Goal: Information Seeking & Learning: Learn about a topic

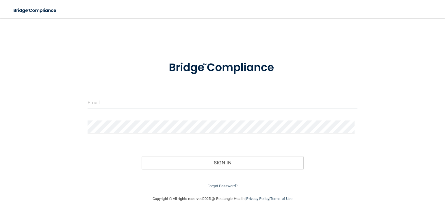
click at [119, 103] on input "email" at bounding box center [223, 102] width 270 height 13
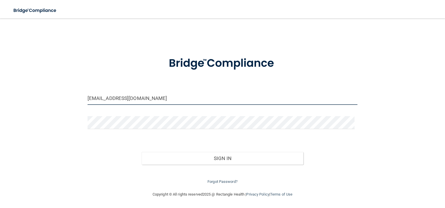
type input "[EMAIL_ADDRESS][DOMAIN_NAME]"
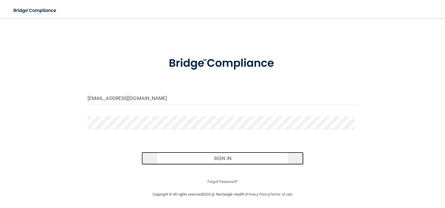
click at [217, 154] on button "Sign In" at bounding box center [223, 158] width 162 height 13
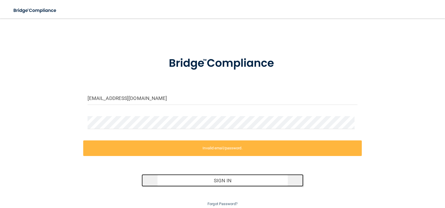
click at [215, 179] on button "Sign In" at bounding box center [223, 180] width 162 height 13
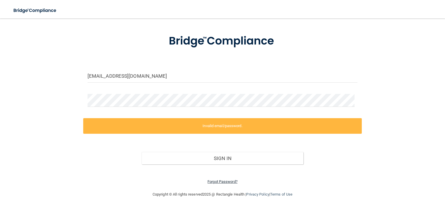
click at [221, 181] on link "Forgot Password?" at bounding box center [223, 182] width 30 height 4
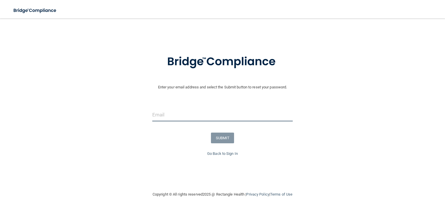
click at [178, 111] on input "email" at bounding box center [222, 114] width 141 height 13
type input "[EMAIL_ADDRESS][DOMAIN_NAME]"
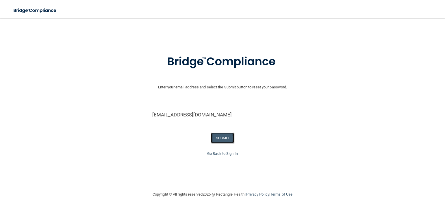
click at [215, 136] on button "SUBMIT" at bounding box center [222, 138] width 23 height 11
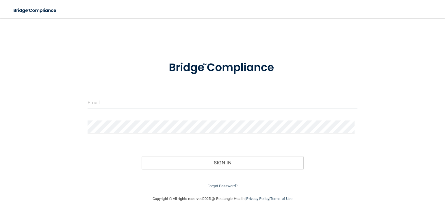
type input "[EMAIL_ADDRESS][DOMAIN_NAME]"
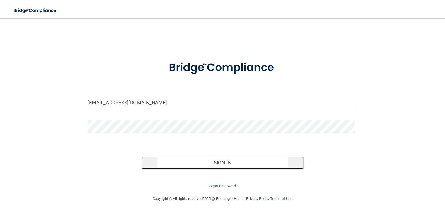
click at [219, 158] on button "Sign In" at bounding box center [223, 162] width 162 height 13
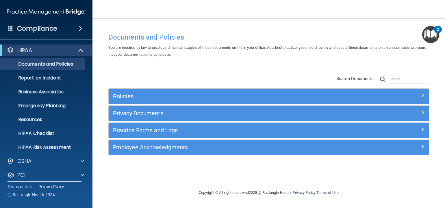
drag, startPoint x: 433, startPoint y: 1, endPoint x: 58, endPoint y: 26, distance: 375.9
click at [58, 26] on div "Compliance" at bounding box center [46, 28] width 93 height 13
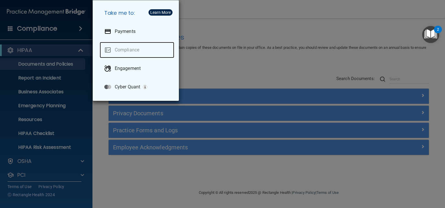
click at [115, 51] on link "Compliance" at bounding box center [137, 50] width 75 height 16
click at [206, 15] on div "Take me to: Payments Compliance Engagement Cyber Quant" at bounding box center [222, 104] width 445 height 208
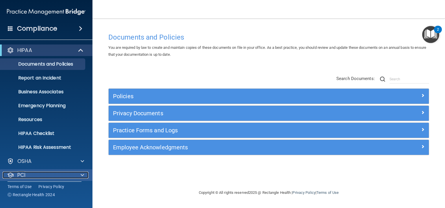
click at [58, 173] on div "PCI" at bounding box center [39, 175] width 72 height 7
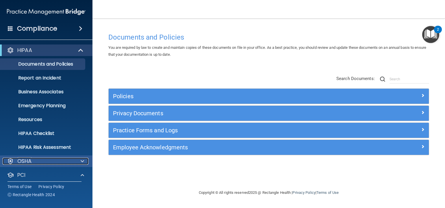
click at [31, 160] on p "OSHA" at bounding box center [24, 161] width 14 height 7
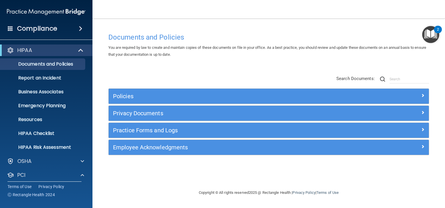
click at [10, 26] on span at bounding box center [10, 28] width 5 height 5
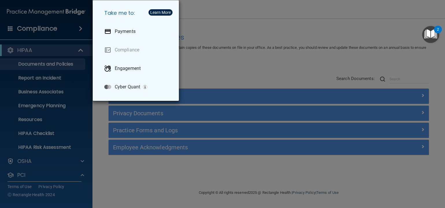
click at [191, 9] on div "Take me to: Payments Compliance Engagement Cyber Quant" at bounding box center [222, 104] width 445 height 208
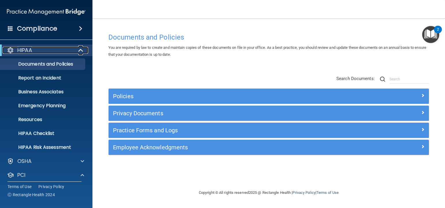
click at [80, 49] on span at bounding box center [81, 50] width 5 height 7
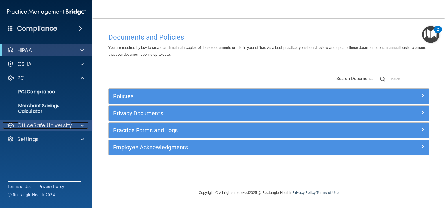
click at [53, 125] on p "OfficeSafe University" at bounding box center [44, 125] width 55 height 7
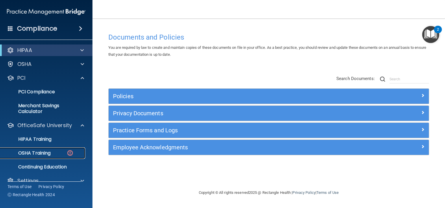
click at [43, 152] on p "OSHA Training" at bounding box center [27, 153] width 47 height 6
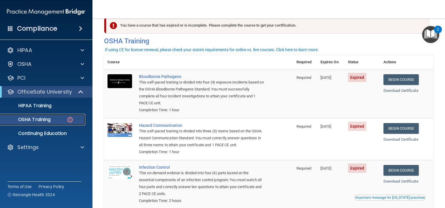
scroll to position [9, 0]
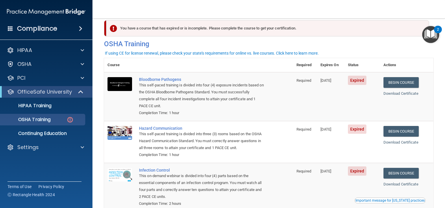
click at [356, 82] on span "Expired" at bounding box center [357, 80] width 19 height 9
click at [410, 80] on link "Begin Course" at bounding box center [401, 82] width 35 height 11
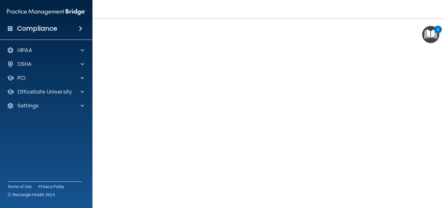
scroll to position [23, 0]
click at [438, 149] on main "Bloodborne Pathogens Training This course doesn’t expire until [DATE]. Are you …" at bounding box center [269, 114] width 353 height 190
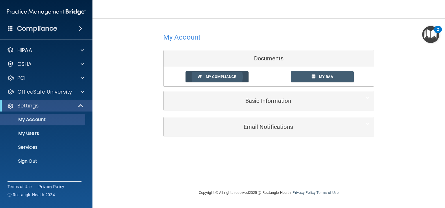
click at [212, 76] on span "My Compliance" at bounding box center [221, 77] width 30 height 4
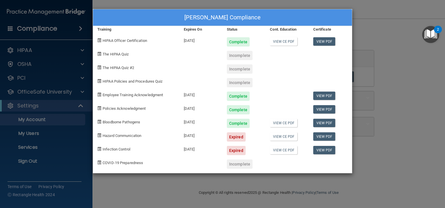
click at [375, 27] on div "Geoffrey Halberstadt's Compliance Training Expires On Status Cont. Education Ce…" at bounding box center [222, 104] width 445 height 208
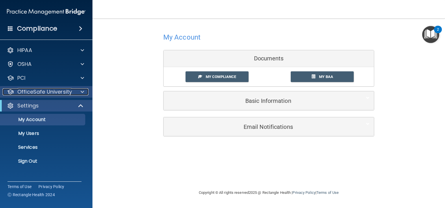
click at [45, 91] on p "OfficeSafe University" at bounding box center [44, 91] width 55 height 7
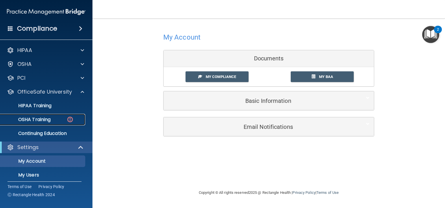
click at [41, 117] on p "OSHA Training" at bounding box center [27, 120] width 47 height 6
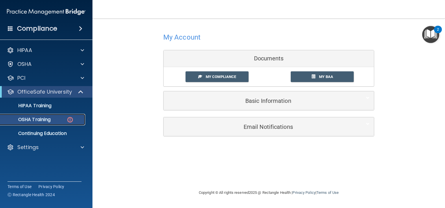
click at [41, 117] on p "OSHA Training" at bounding box center [27, 120] width 47 height 6
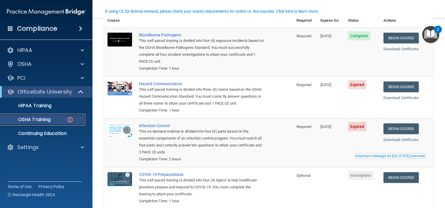
scroll to position [53, 0]
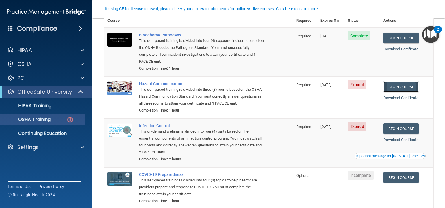
click at [393, 86] on link "Begin Course" at bounding box center [401, 87] width 35 height 11
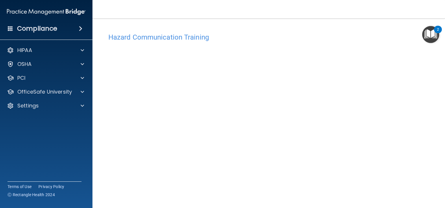
click at [350, 44] on div "Hazard Communication Training" at bounding box center [269, 37] width 330 height 14
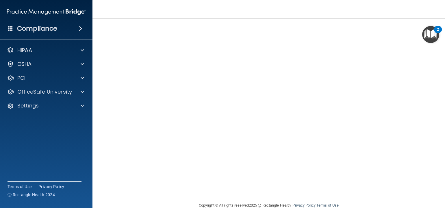
scroll to position [9, 0]
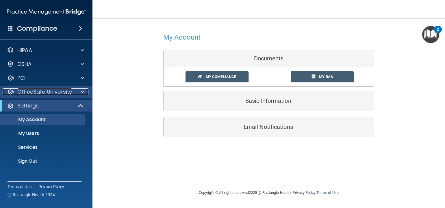
click at [50, 92] on p "OfficeSafe University" at bounding box center [44, 91] width 55 height 7
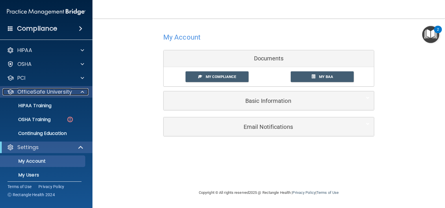
click at [50, 92] on p "OfficeSafe University" at bounding box center [44, 91] width 55 height 7
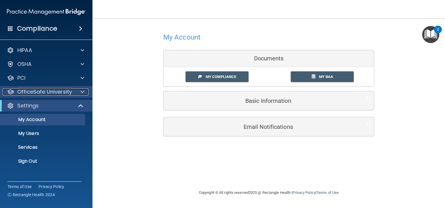
click at [81, 91] on span at bounding box center [82, 91] width 3 height 7
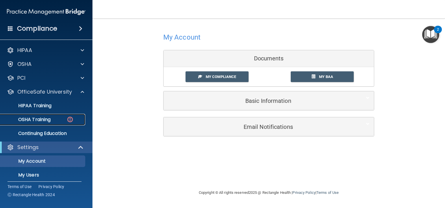
click at [43, 117] on p "OSHA Training" at bounding box center [27, 120] width 47 height 6
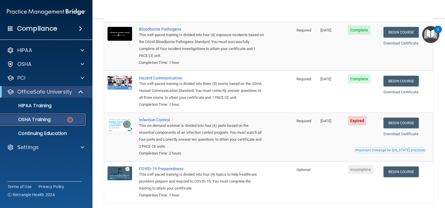
scroll to position [85, 0]
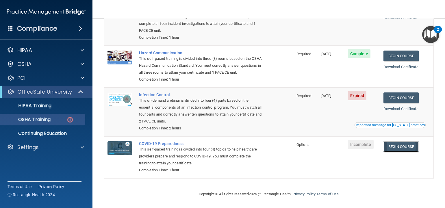
click at [398, 145] on link "Begin Course" at bounding box center [401, 146] width 35 height 11
